Goal: Task Accomplishment & Management: Complete application form

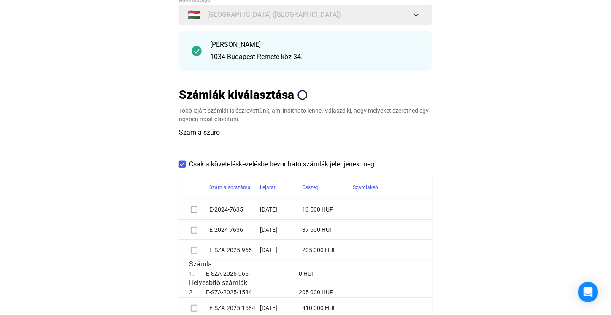
scroll to position [84, 0]
click at [182, 162] on span at bounding box center [182, 163] width 7 height 7
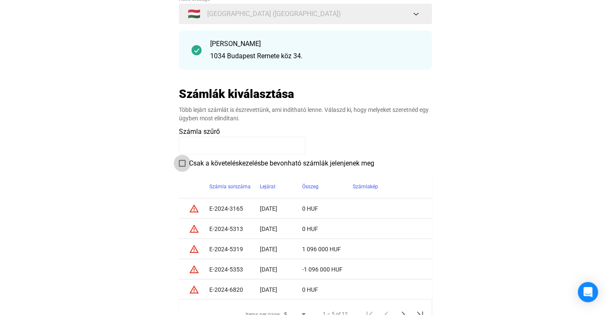
click at [182, 163] on span at bounding box center [182, 163] width 7 height 7
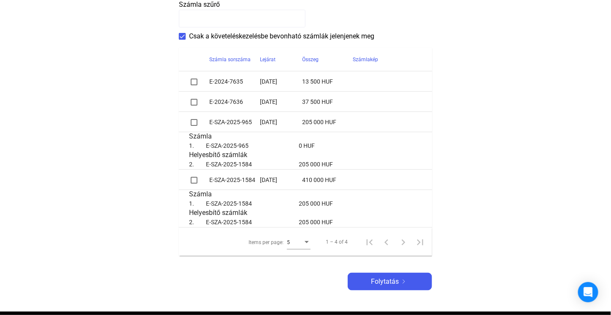
scroll to position [211, 0]
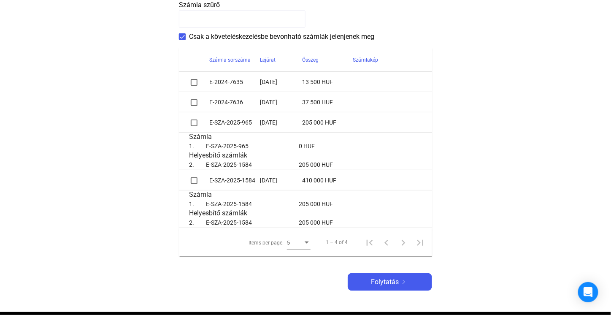
click at [195, 125] on span at bounding box center [194, 122] width 7 height 7
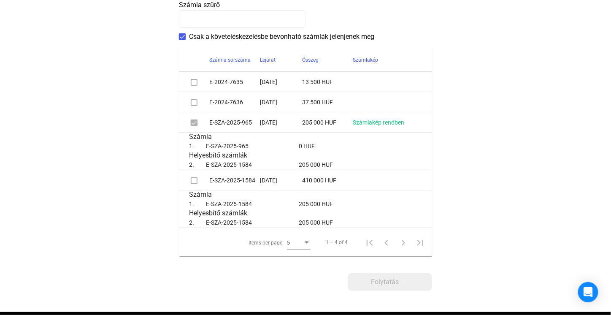
click at [195, 125] on span at bounding box center [194, 122] width 7 height 7
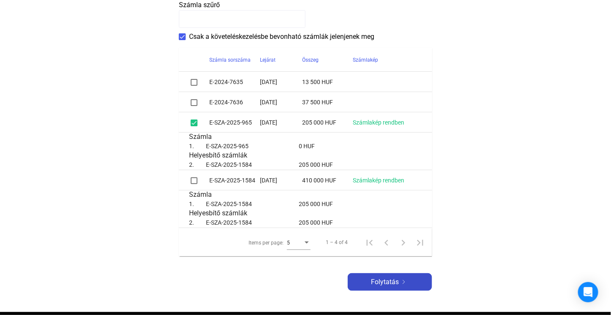
click at [370, 280] on div "Folytatás" at bounding box center [389, 282] width 79 height 10
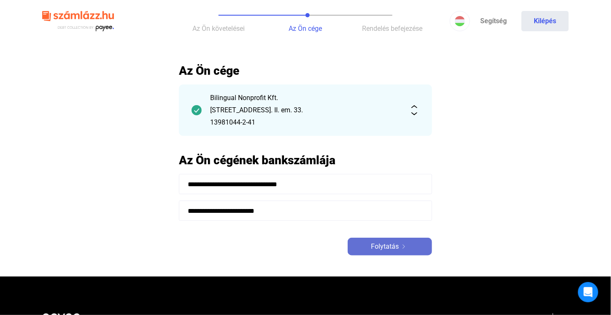
click at [384, 247] on span "Folytatás" at bounding box center [385, 247] width 28 height 10
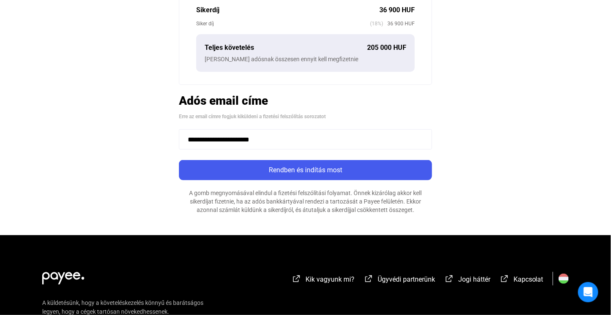
scroll to position [253, 0]
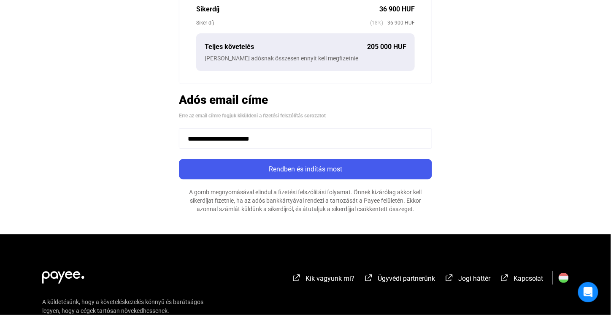
click at [330, 168] on div "Rendben és indítás most" at bounding box center [306, 169] width 248 height 10
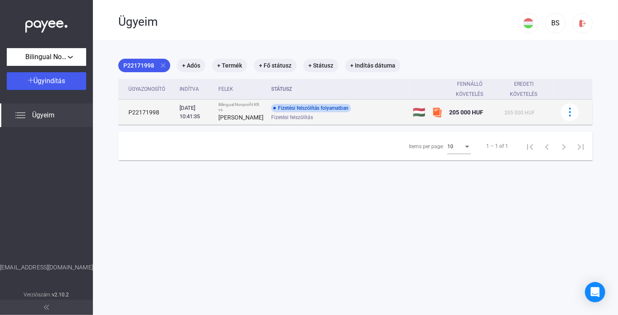
click at [160, 119] on td "P22171998" at bounding box center [147, 112] width 58 height 25
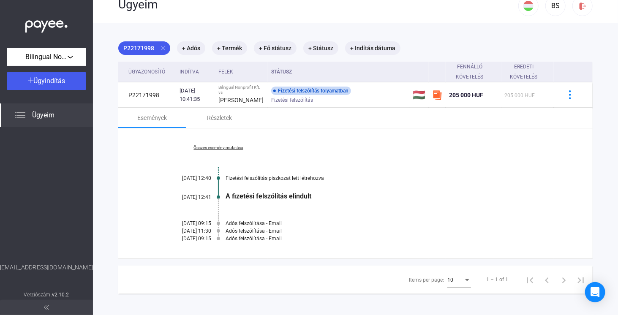
scroll to position [40, 0]
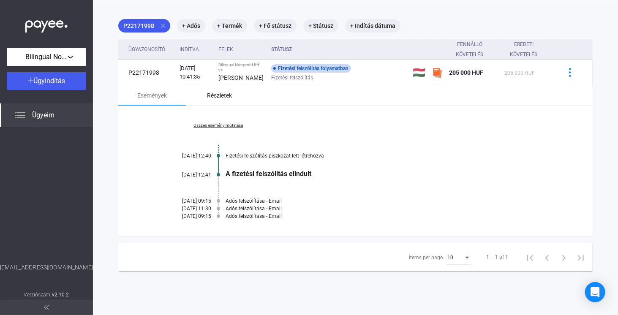
click at [215, 100] on div "Részletek" at bounding box center [219, 95] width 25 height 10
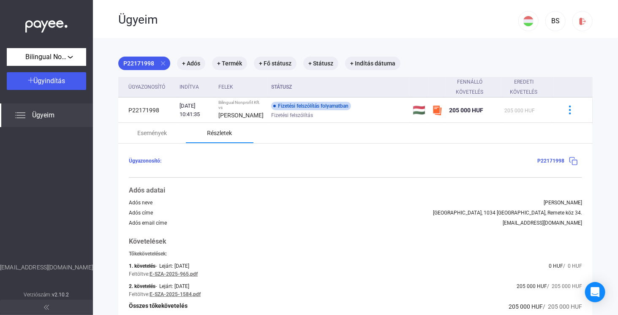
scroll to position [0, 0]
